Goal: Transaction & Acquisition: Purchase product/service

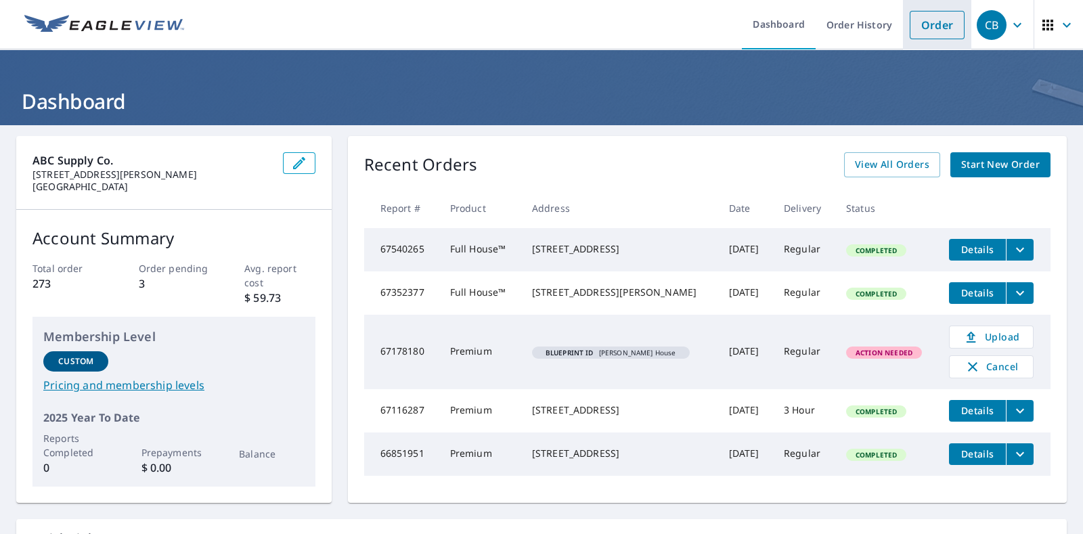
click at [926, 25] on link "Order" at bounding box center [936, 25] width 55 height 28
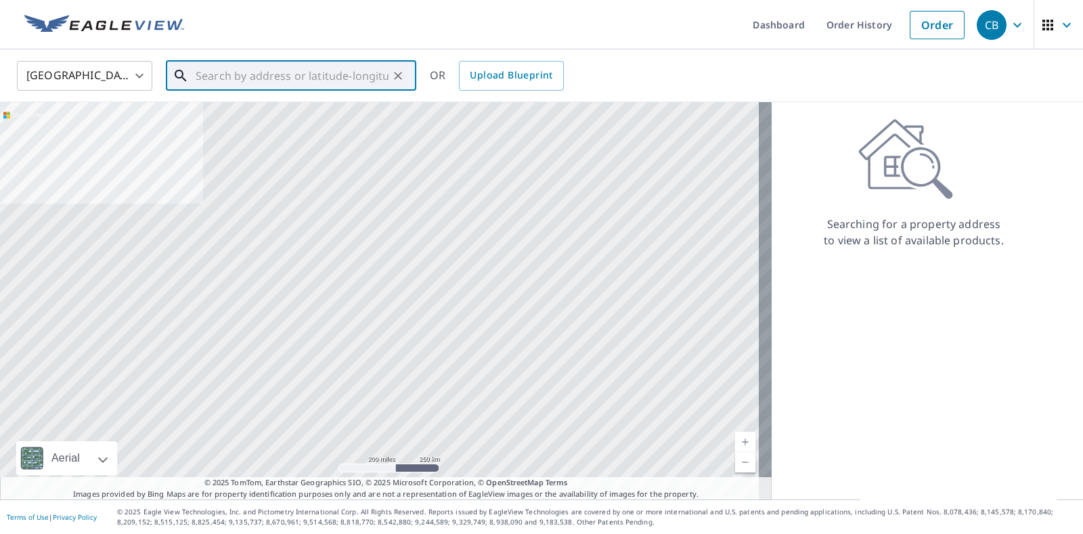
click at [275, 79] on input "text" at bounding box center [292, 76] width 193 height 38
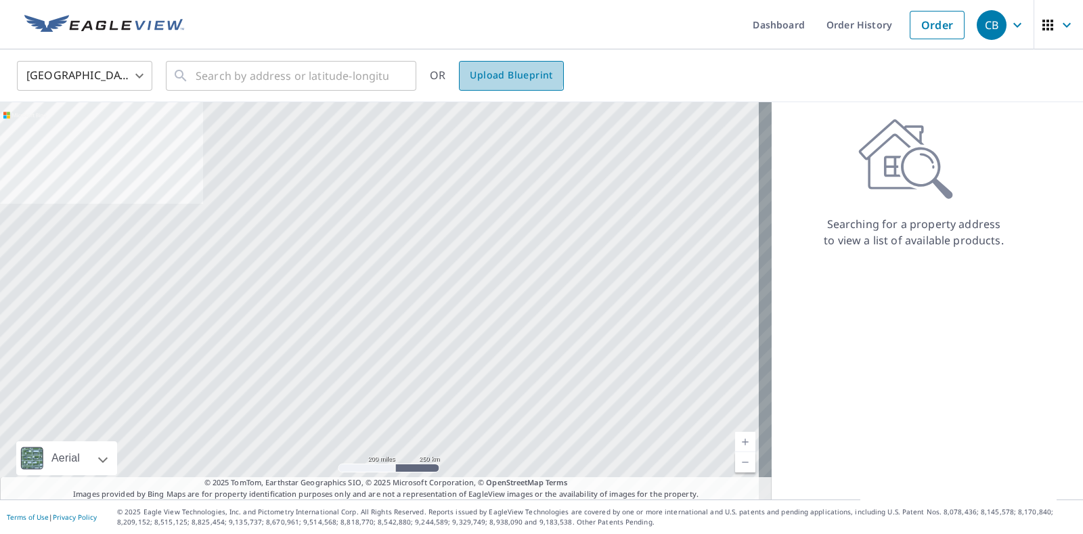
click at [503, 72] on span "Upload Blueprint" at bounding box center [511, 75] width 83 height 17
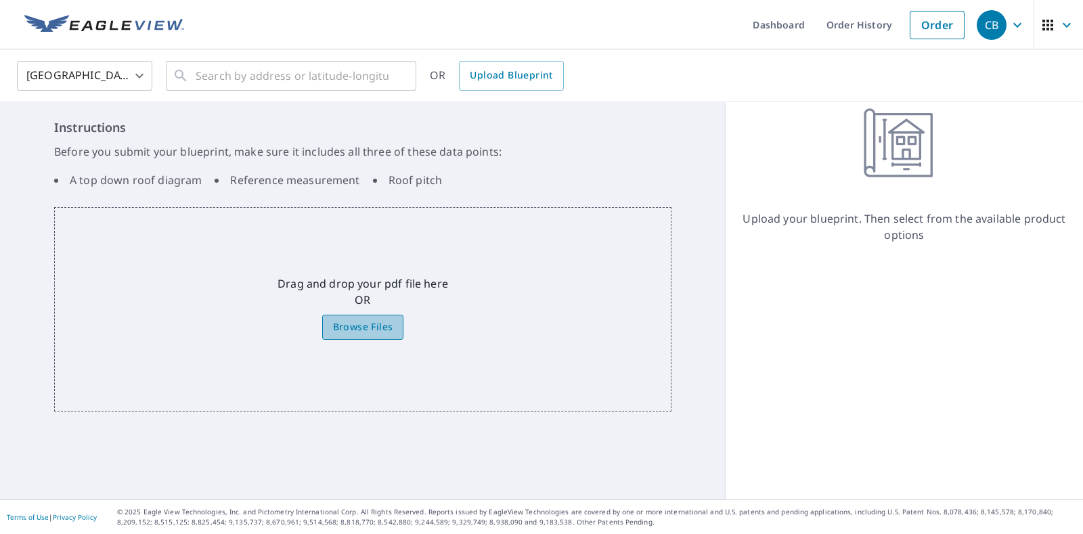
click at [352, 326] on span "Browse Files" at bounding box center [363, 327] width 60 height 17
click at [0, 0] on input "Browse Files" at bounding box center [0, 0] width 0 height 0
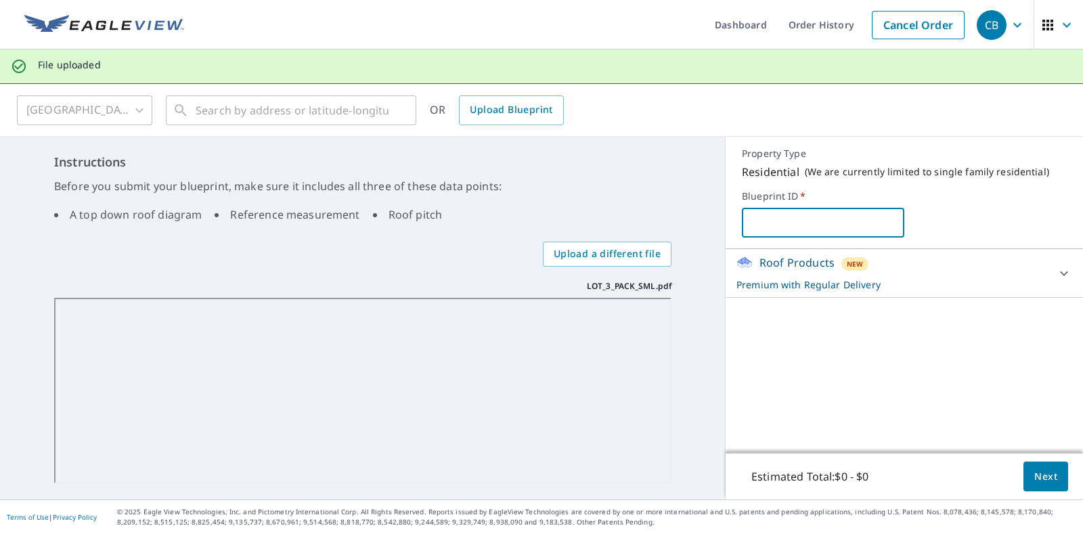
click at [756, 217] on input "text" at bounding box center [823, 223] width 162 height 38
paste input "LOT_3_PACK_SML"
type input "LOT_3_PACK_SML"
click at [1034, 475] on span "Next" at bounding box center [1045, 476] width 23 height 17
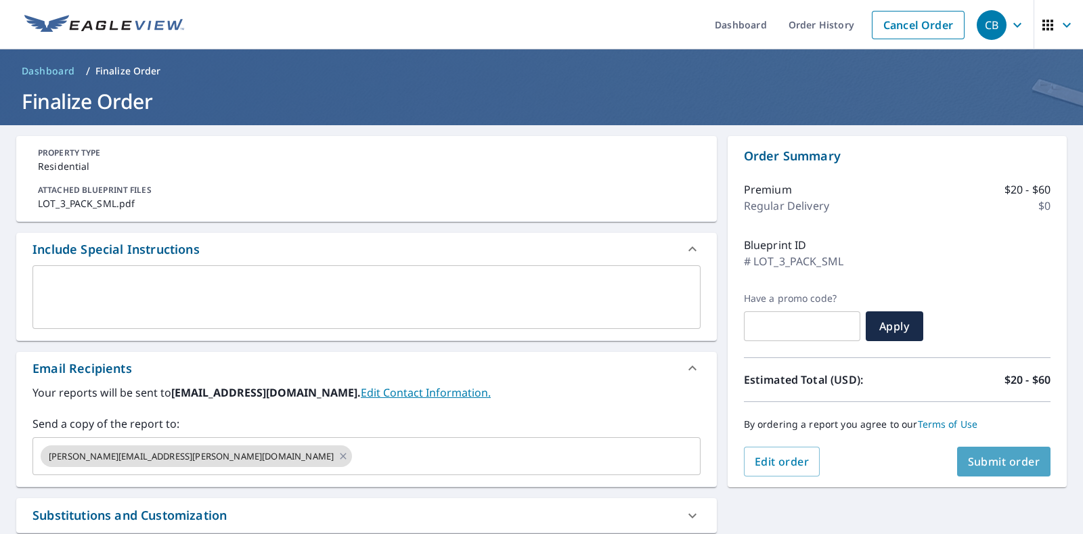
click at [1022, 475] on button "Submit order" at bounding box center [1004, 462] width 94 height 30
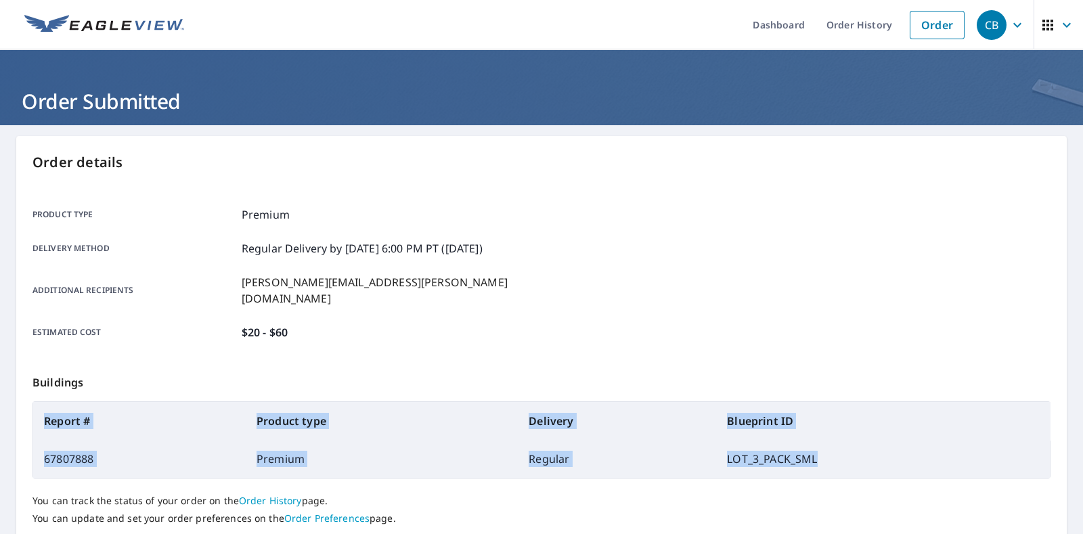
drag, startPoint x: 42, startPoint y: 402, endPoint x: 884, endPoint y: 428, distance: 842.7
click at [884, 428] on table "Report # Product type Delivery Blueprint ID 67807888 Premium Regular LOT_3_PACK…" at bounding box center [541, 439] width 1018 height 77
copy table "Report # Product type Delivery Blueprint ID 67807888 Premium Regular LOT_3_PACK…"
click at [919, 25] on link "Order" at bounding box center [936, 25] width 55 height 28
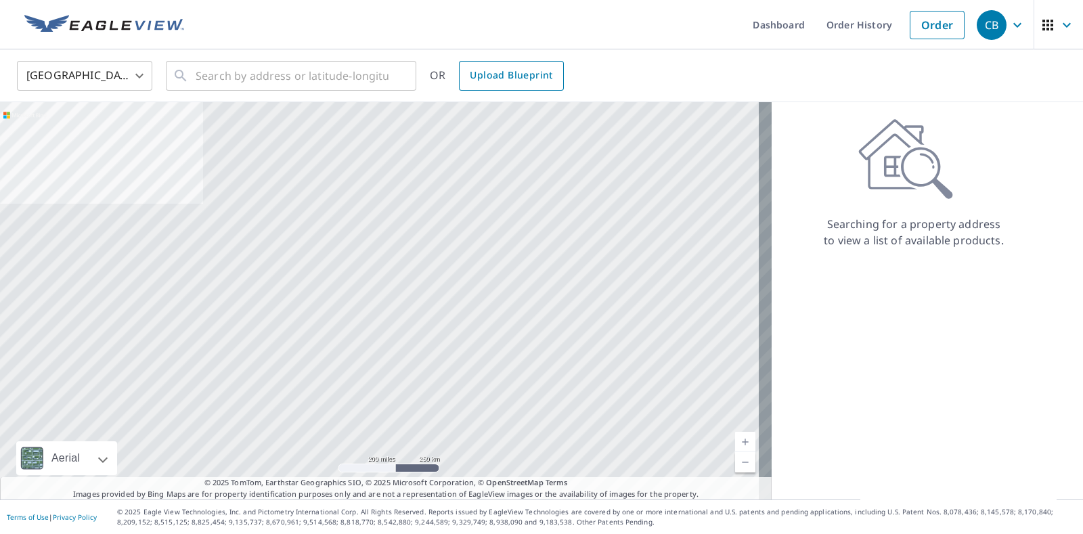
click at [516, 74] on span "Upload Blueprint" at bounding box center [511, 75] width 83 height 17
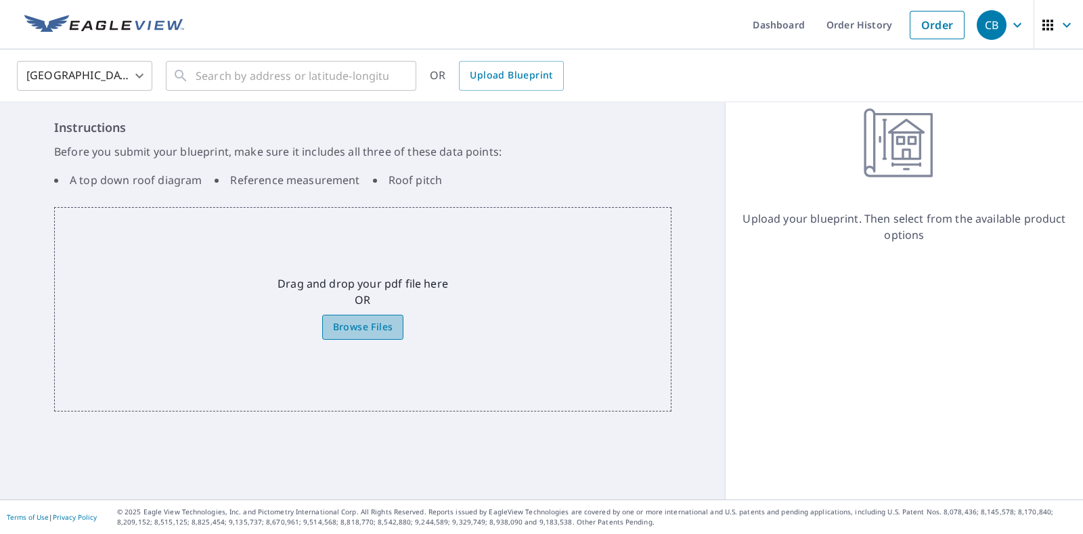
click at [372, 326] on span "Browse Files" at bounding box center [363, 327] width 60 height 17
click at [0, 0] on input "Browse Files" at bounding box center [0, 0] width 0 height 0
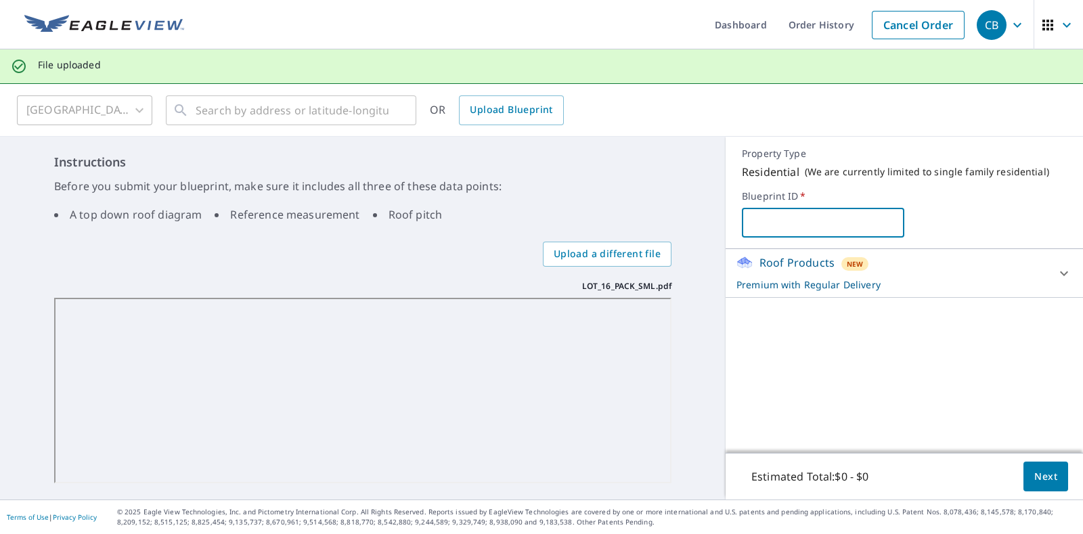
click at [790, 219] on input "text" at bounding box center [823, 223] width 162 height 38
paste input "LOT_16_PACK_SML"
type input "LOT_16_PACK_SML"
click at [1037, 472] on span "Next" at bounding box center [1045, 476] width 23 height 17
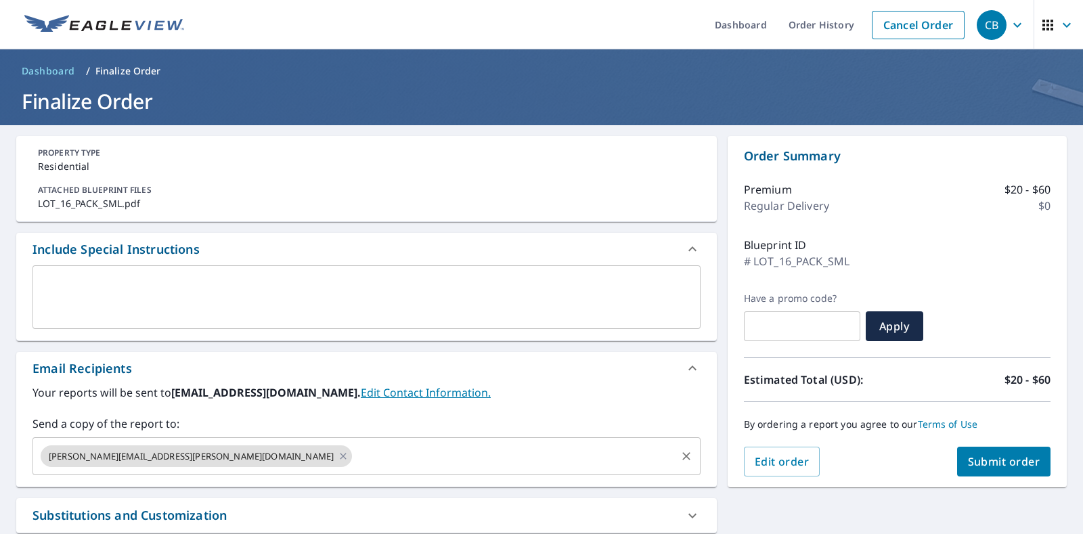
click at [354, 461] on input "text" at bounding box center [514, 456] width 320 height 26
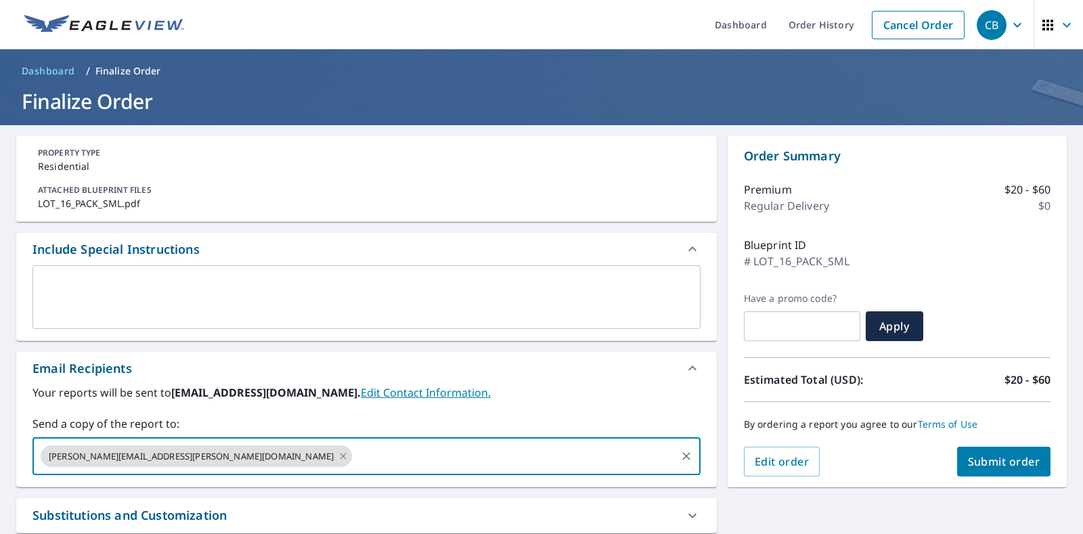
paste input "Matthew.Sanchez@abcsupply.com"
type input "Matthew.Sanchez@abcsupply.com"
click at [985, 462] on span "Submit order" at bounding box center [1004, 461] width 72 height 15
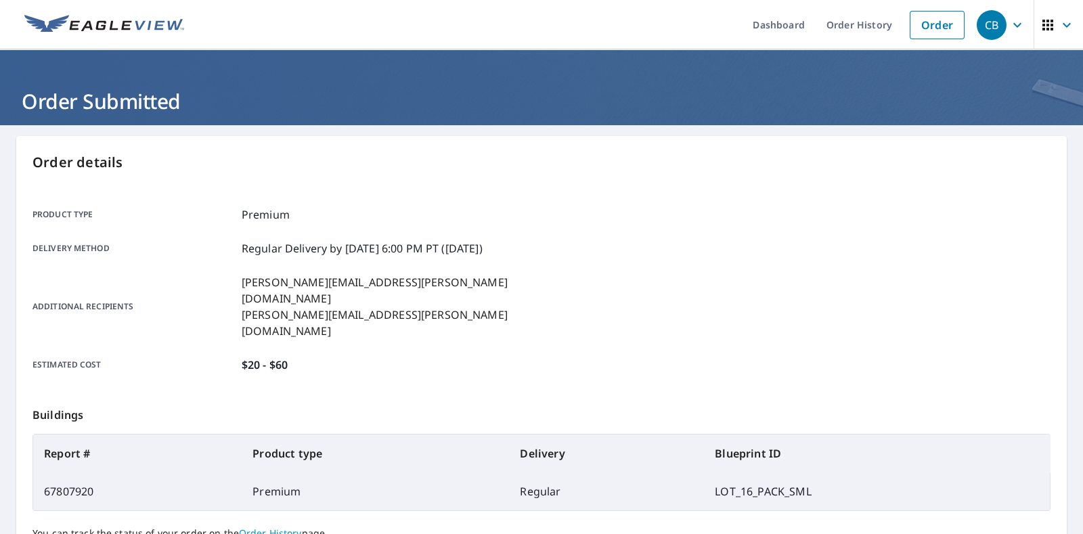
scroll to position [55, 0]
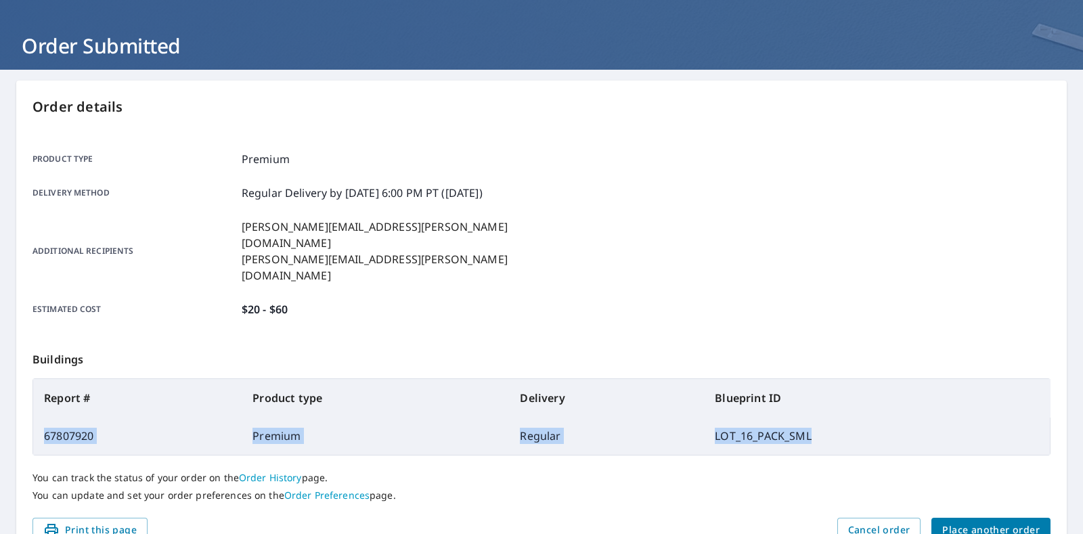
drag, startPoint x: 40, startPoint y: 454, endPoint x: 839, endPoint y: 401, distance: 800.8
click at [839, 417] on tr "67807920 Premium Regular LOT_16_PACK_SML" at bounding box center [541, 436] width 1016 height 38
copy tr "67807920 Premium Regular LOT_16_PACK_SML"
click at [967, 522] on span "Place another order" at bounding box center [990, 530] width 97 height 17
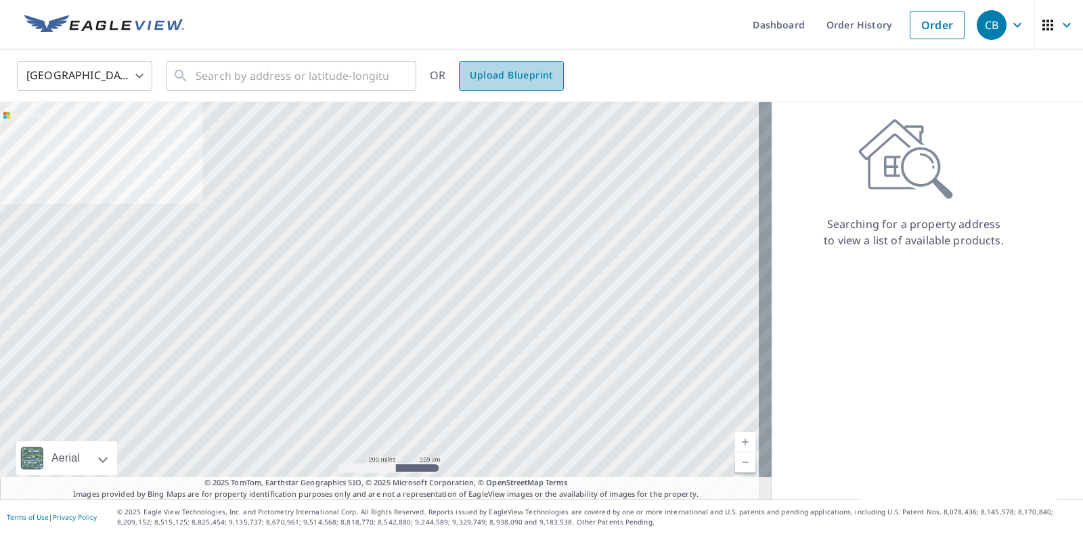
click at [521, 81] on span "Upload Blueprint" at bounding box center [511, 75] width 83 height 17
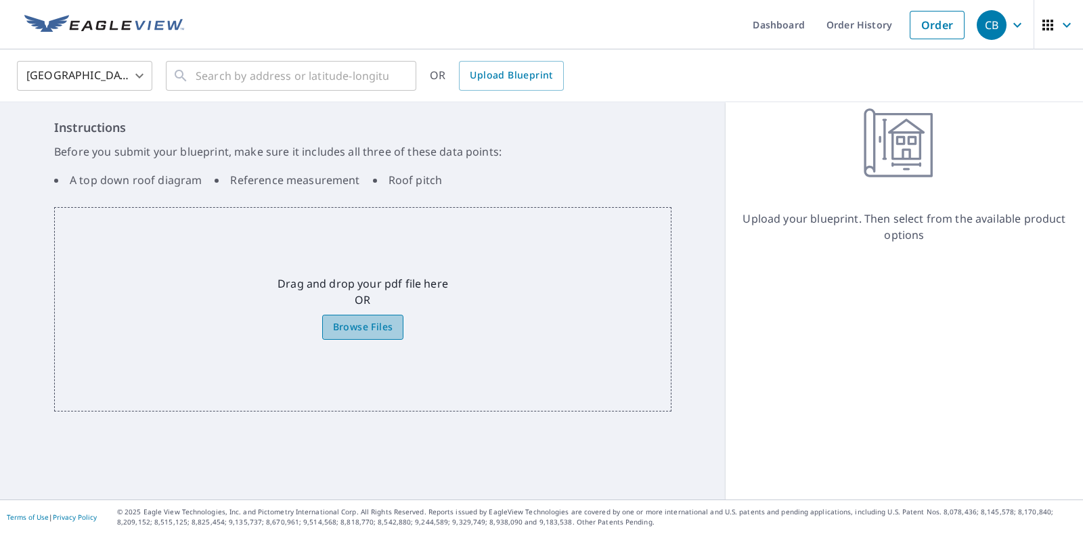
click at [361, 324] on span "Browse Files" at bounding box center [363, 327] width 60 height 17
click at [0, 0] on input "Browse Files" at bounding box center [0, 0] width 0 height 0
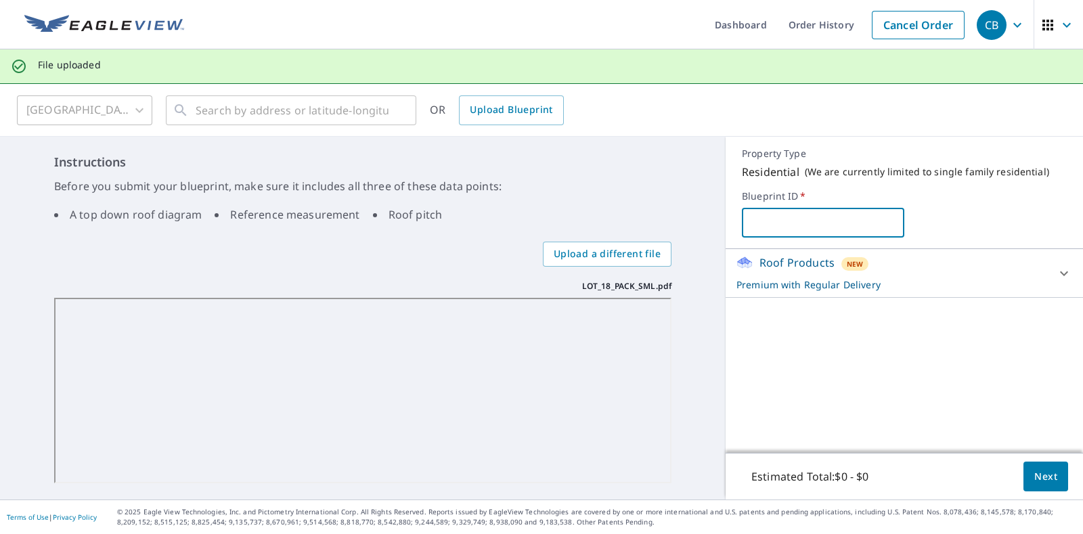
click at [809, 226] on input "text" at bounding box center [823, 223] width 162 height 38
paste input "LOT_18_PACK_SML"
type input "LOT_18_PACK_SML"
click at [1034, 476] on span "Next" at bounding box center [1045, 476] width 23 height 17
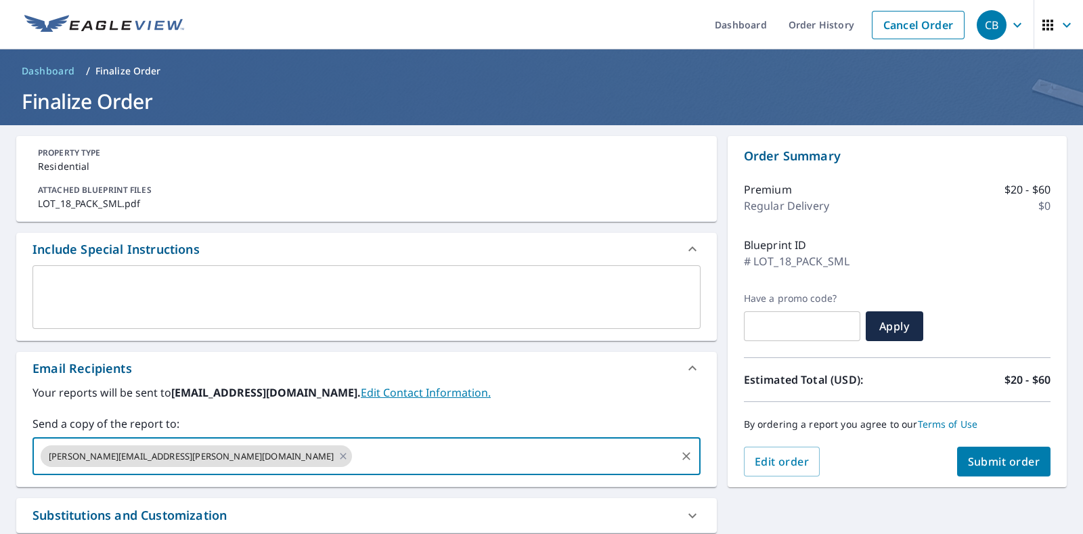
click at [354, 454] on input "text" at bounding box center [514, 456] width 320 height 26
paste input "Matthew.Sanchez@abcsupply.com"
type input "Matthew.Sanchez@abcsupply.com"
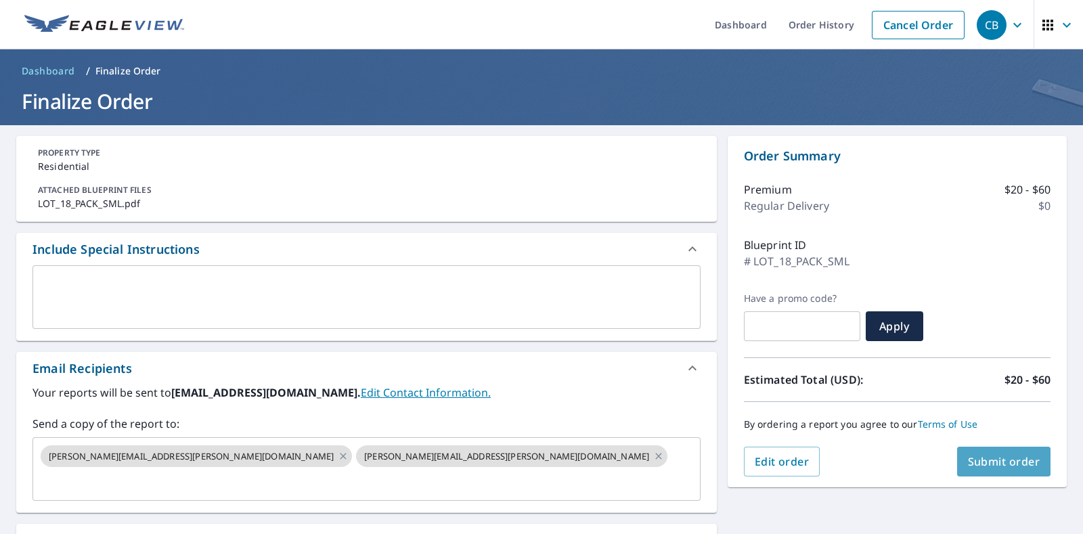
click at [984, 463] on span "Submit order" at bounding box center [1004, 461] width 72 height 15
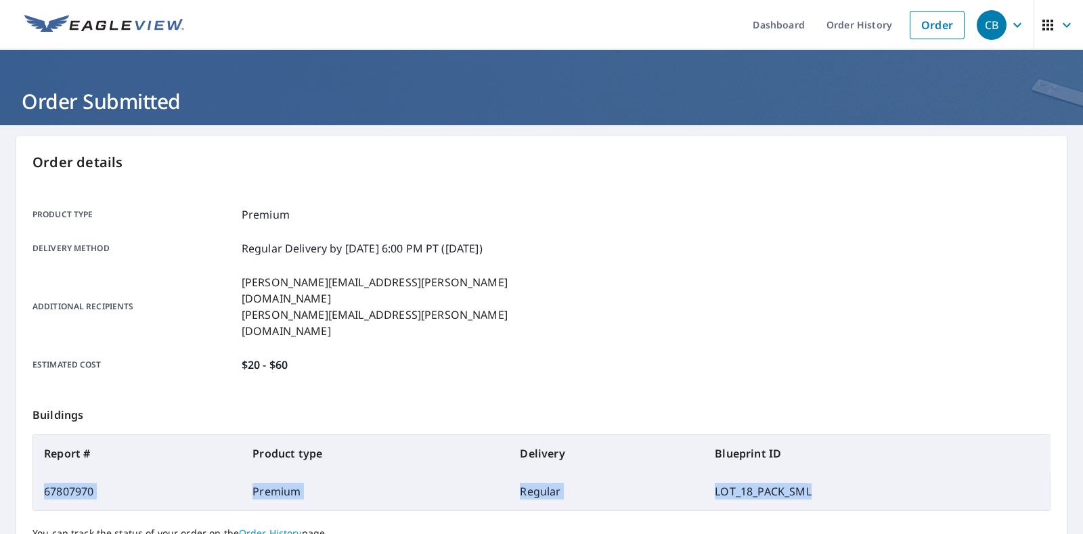
drag, startPoint x: 44, startPoint y: 455, endPoint x: 810, endPoint y: 470, distance: 766.0
click at [810, 472] on tr "67807970 Premium Regular LOT_18_PACK_SML" at bounding box center [541, 491] width 1016 height 38
copy tr "67807970 Premium Regular LOT_18_PACK_SML"
